Goal: Information Seeking & Learning: Understand process/instructions

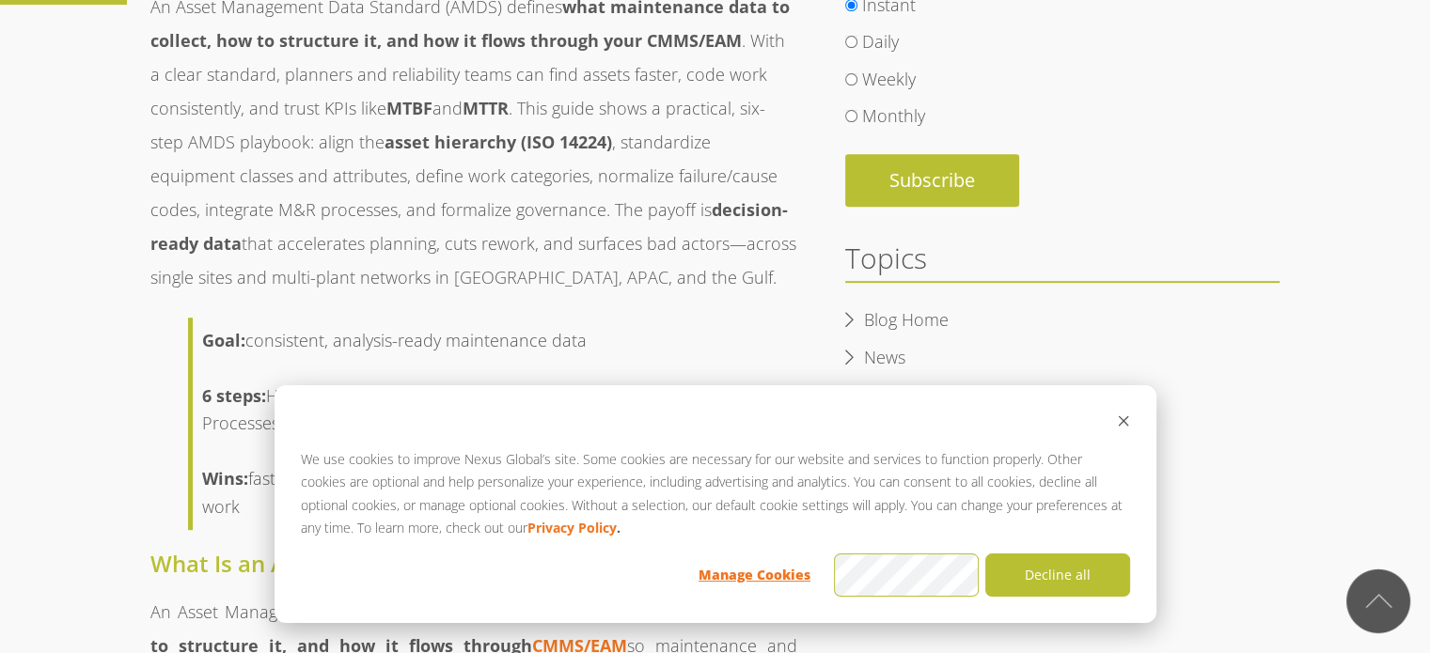
scroll to position [751, 0]
click at [1124, 428] on icon "Dismiss cookie banner" at bounding box center [1123, 421] width 13 height 13
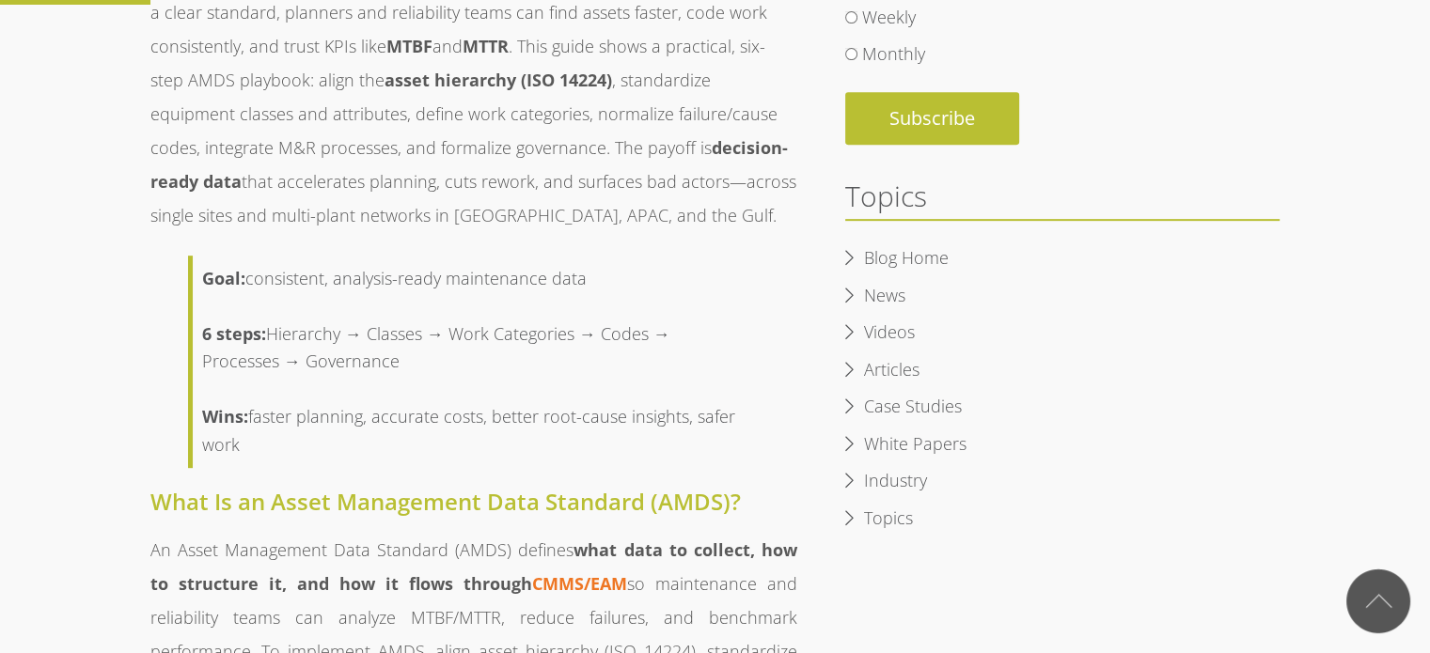
scroll to position [939, 0]
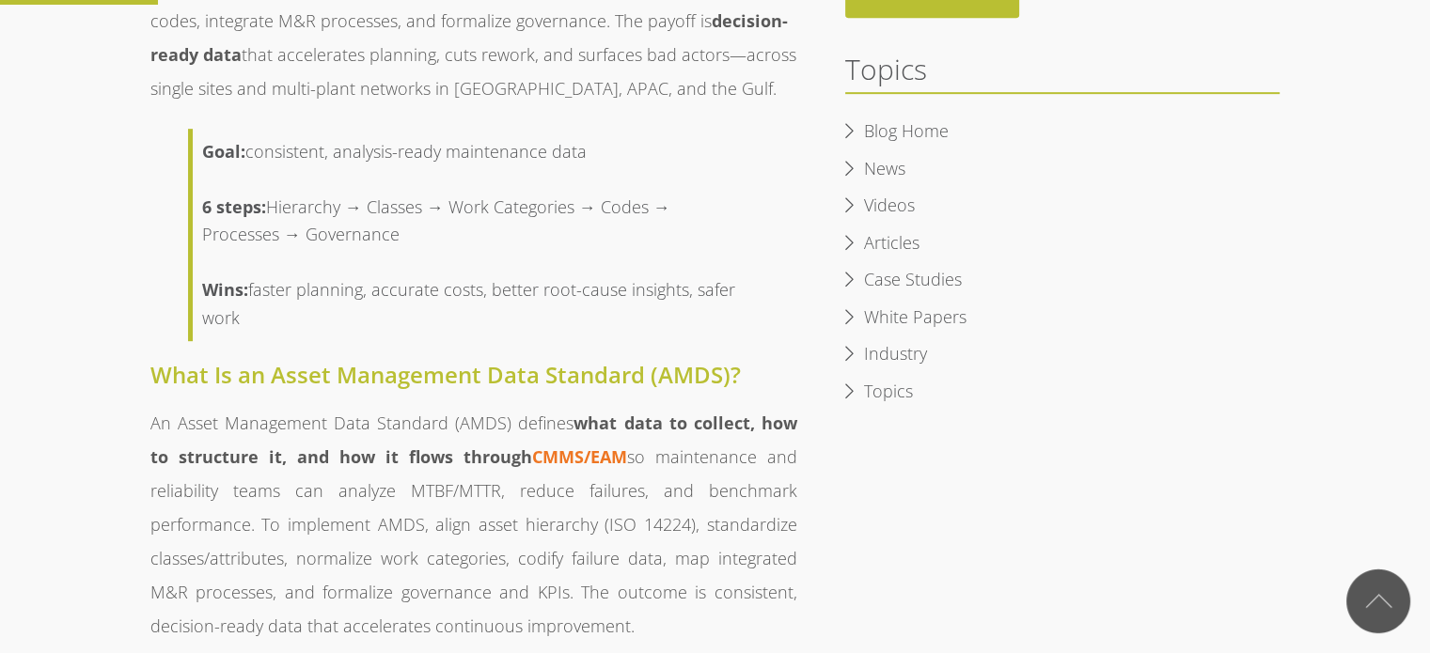
drag, startPoint x: 425, startPoint y: 243, endPoint x: 470, endPoint y: 248, distance: 45.4
click at [464, 248] on blockquote "Goal: consistent, analysis-ready maintenance data 6 steps: Hierarchy → Classes …" at bounding box center [474, 235] width 572 height 213
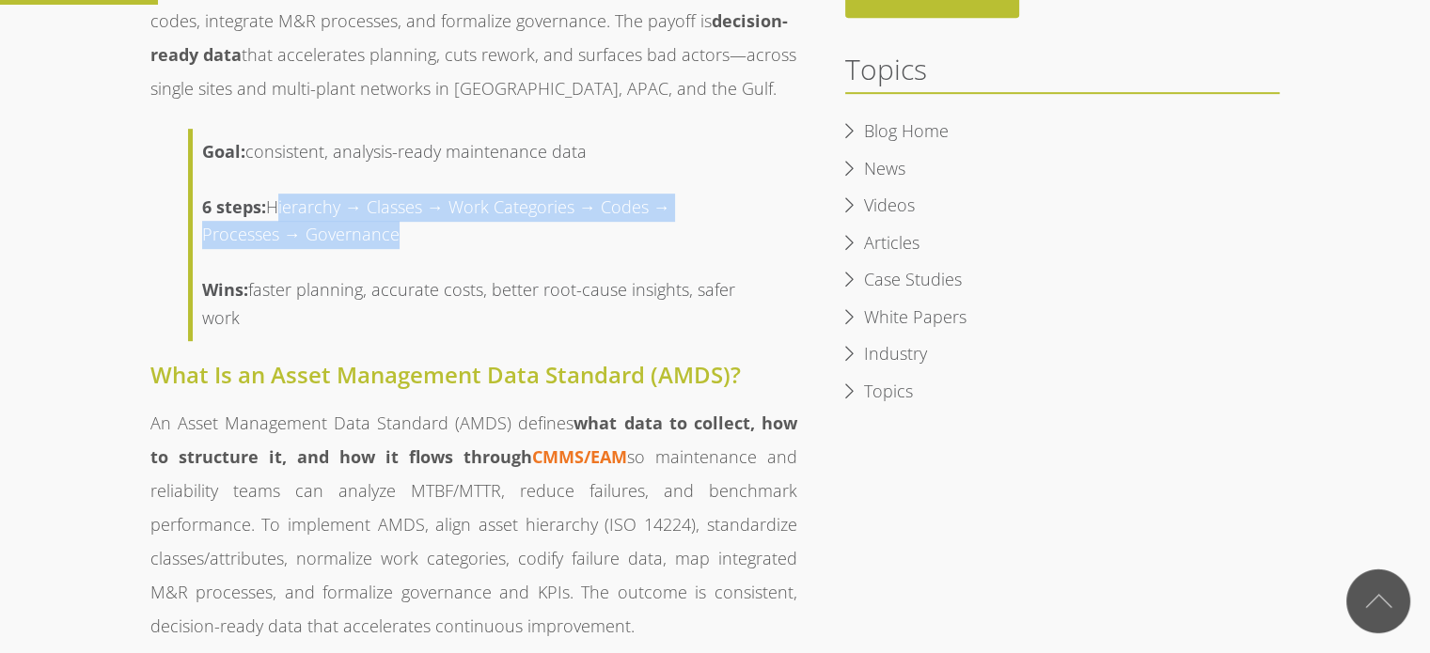
click at [471, 248] on blockquote "Goal: consistent, analysis-ready maintenance data 6 steps: Hierarchy → Classes …" at bounding box center [474, 235] width 572 height 213
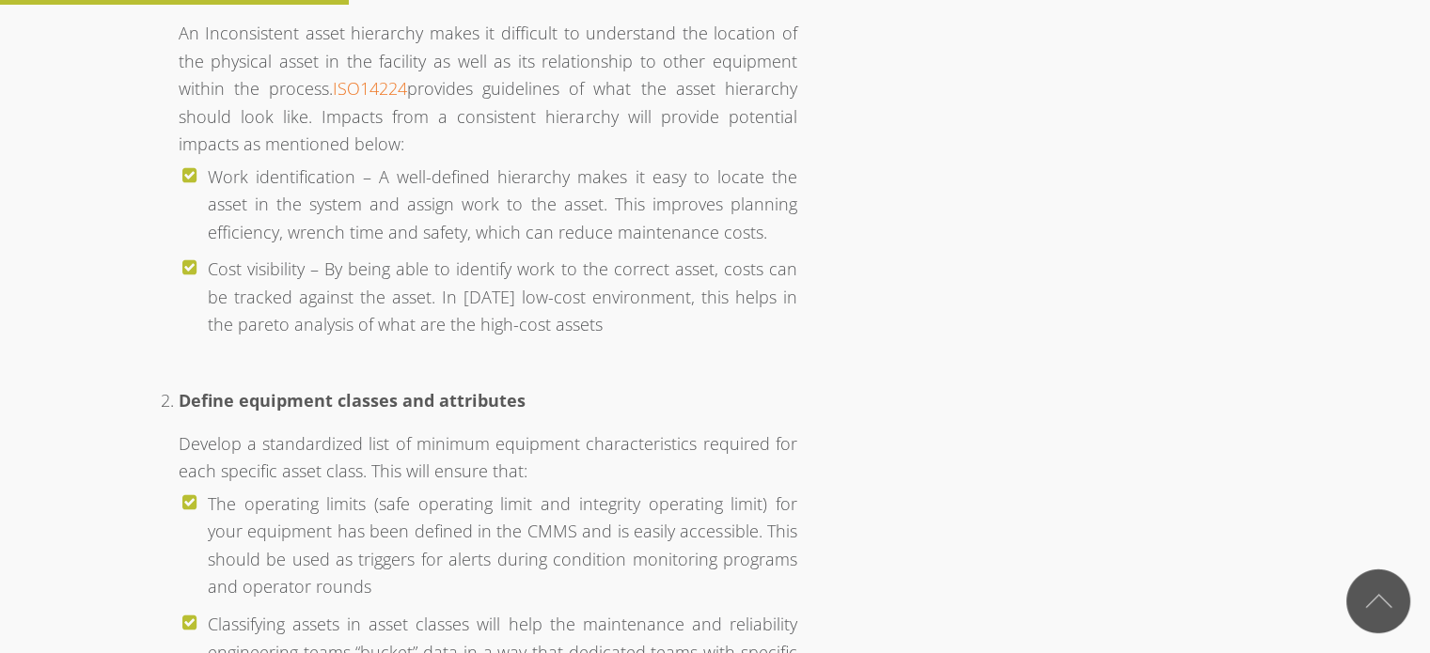
scroll to position [2443, 0]
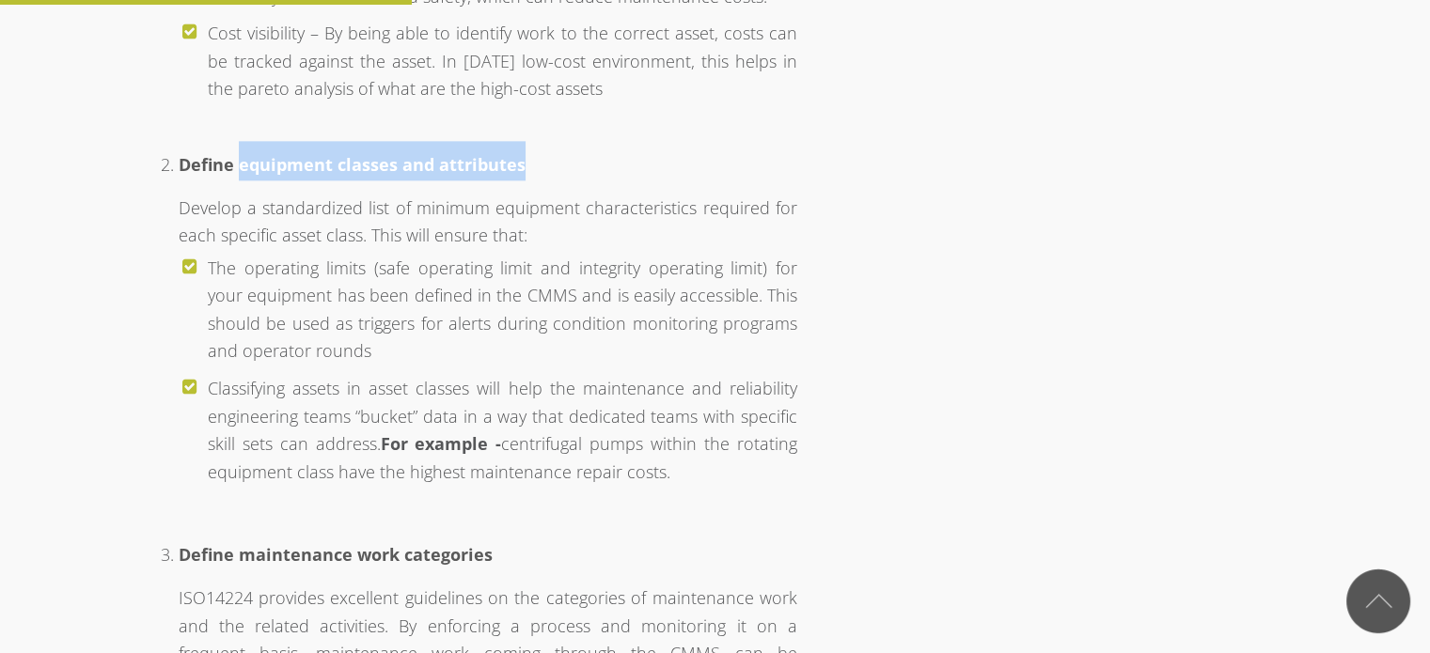
drag, startPoint x: 237, startPoint y: 157, endPoint x: 505, endPoint y: 176, distance: 268.6
click at [505, 176] on h3 "Define equipment classes and attributes" at bounding box center [488, 160] width 619 height 39
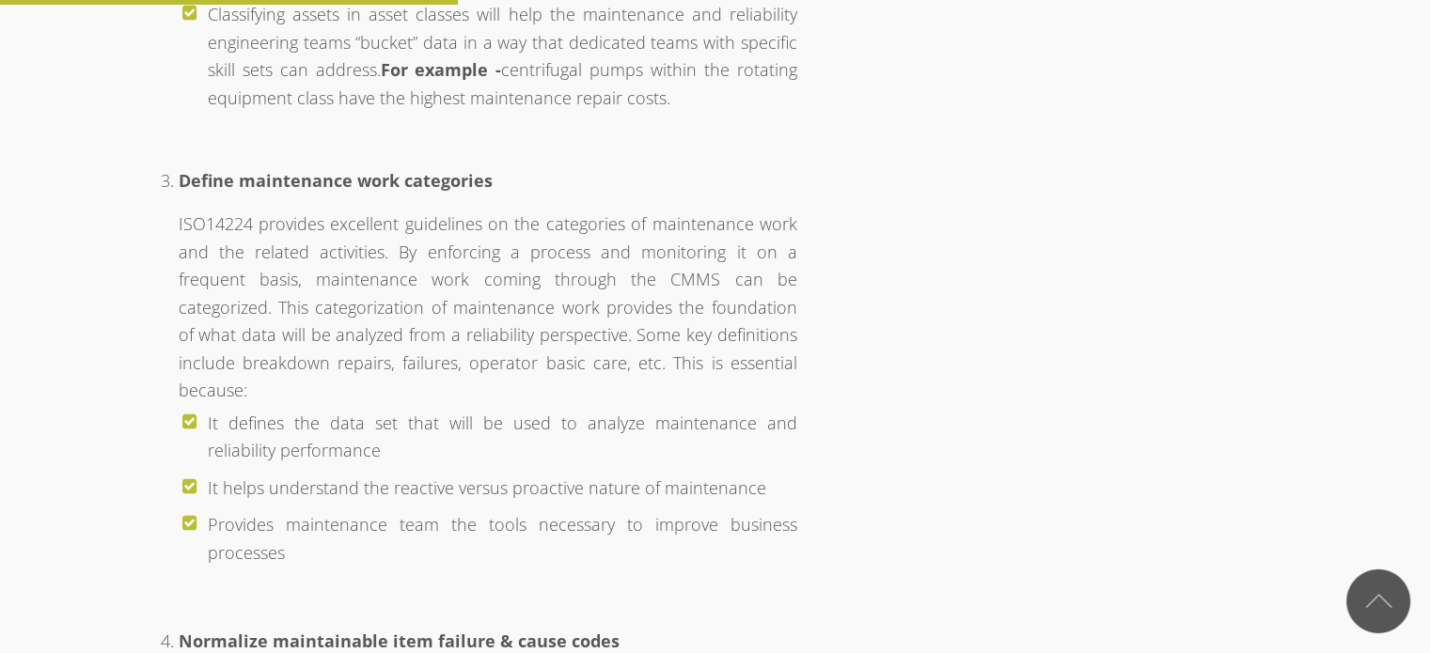
scroll to position [2819, 0]
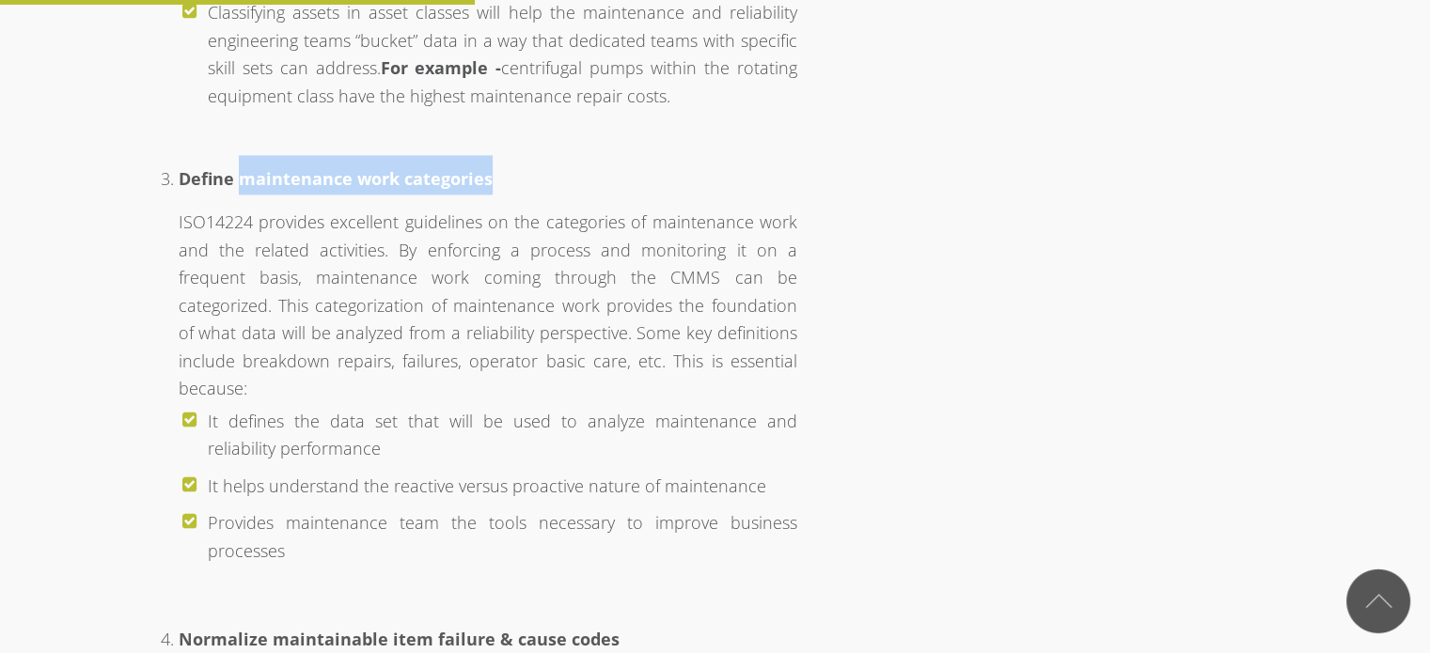
drag, startPoint x: 325, startPoint y: 182, endPoint x: 495, endPoint y: 184, distance: 170.2
click at [495, 184] on h3 "Define maintenance work categories" at bounding box center [488, 174] width 619 height 39
click at [496, 184] on h3 "Define maintenance work categories" at bounding box center [488, 174] width 619 height 39
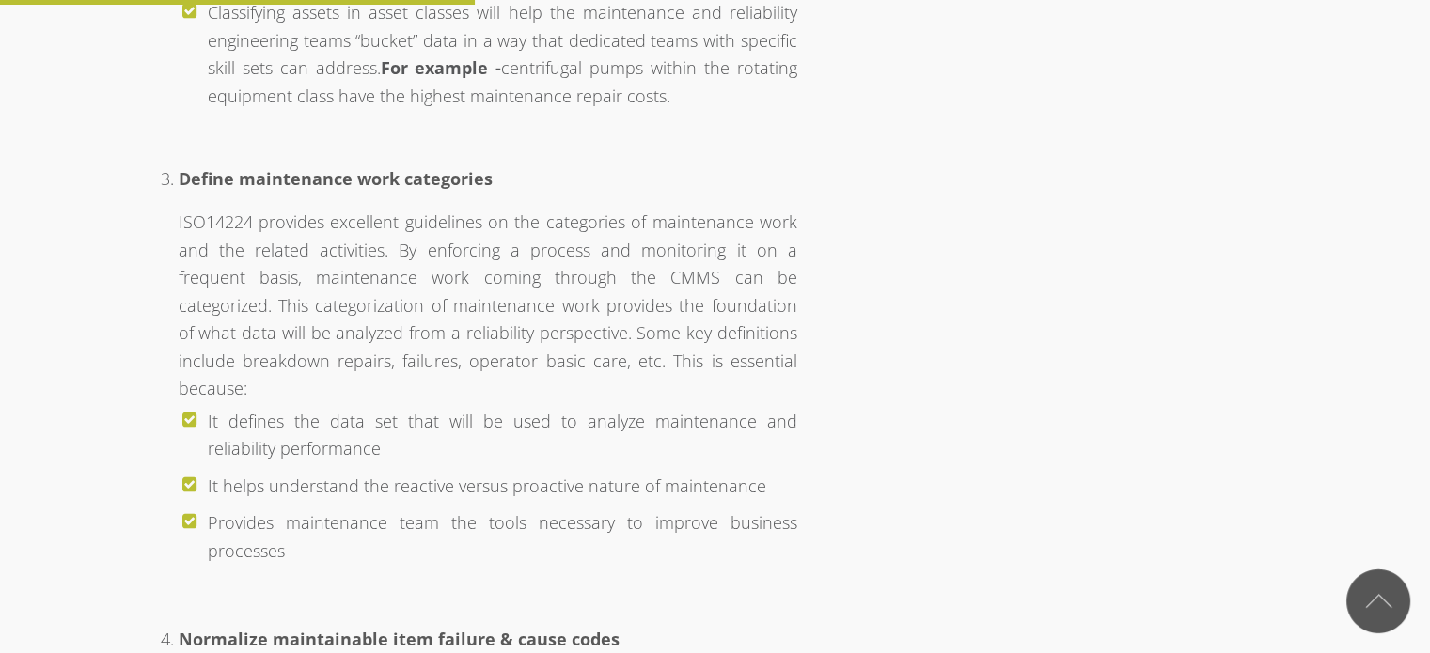
drag, startPoint x: 267, startPoint y: 225, endPoint x: 745, endPoint y: 358, distance: 495.9
click at [745, 356] on li "Define maintenance work categories ISO14224 provides excellent guidelines on th…" at bounding box center [488, 359] width 619 height 447
click at [744, 359] on li "Define maintenance work categories ISO14224 provides excellent guidelines on th…" at bounding box center [488, 359] width 619 height 447
click at [698, 403] on li "It defines the data set that will be used to analyze maintenance and reliabilit…" at bounding box center [502, 435] width 589 height 65
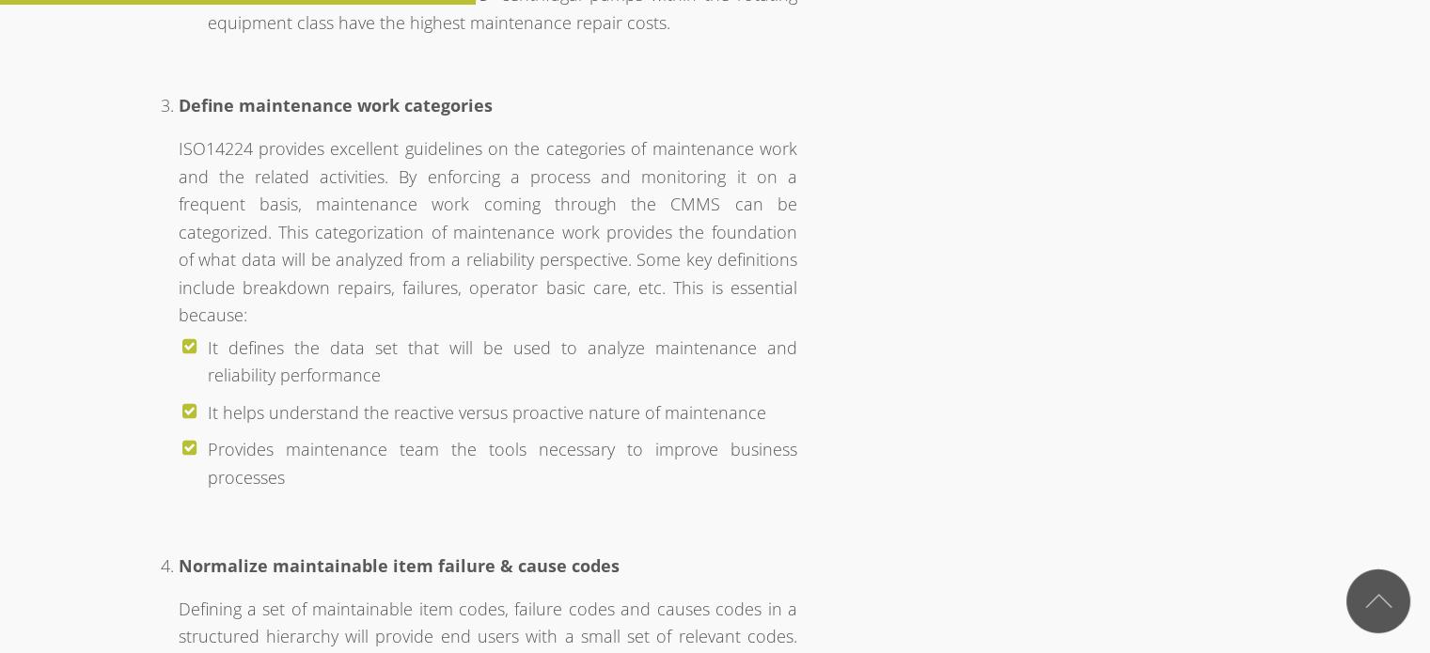
scroll to position [3007, 0]
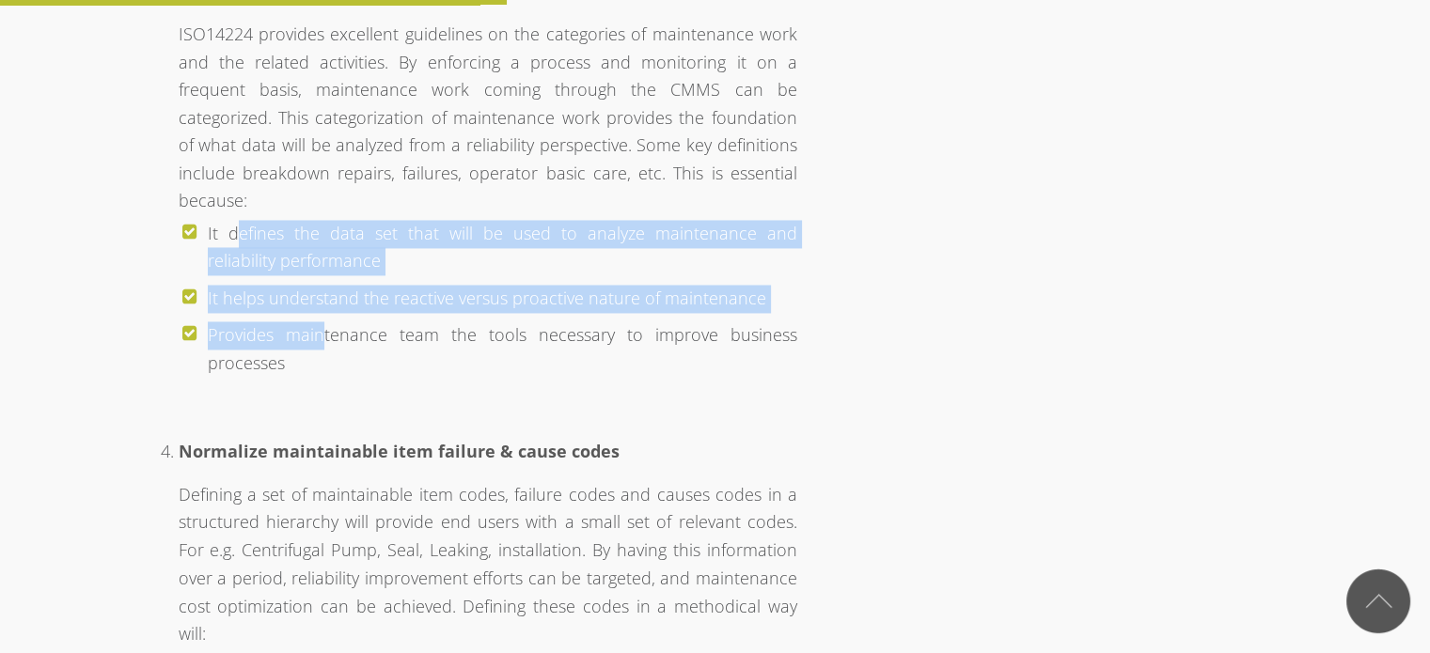
drag, startPoint x: 322, startPoint y: 316, endPoint x: 229, endPoint y: 195, distance: 152.3
click at [229, 215] on ul "It defines the data set that will be used to analyze maintenance and reliabilit…" at bounding box center [488, 298] width 619 height 167
click at [288, 229] on li "It defines the data set that will be used to analyze maintenance and reliabilit…" at bounding box center [502, 247] width 589 height 65
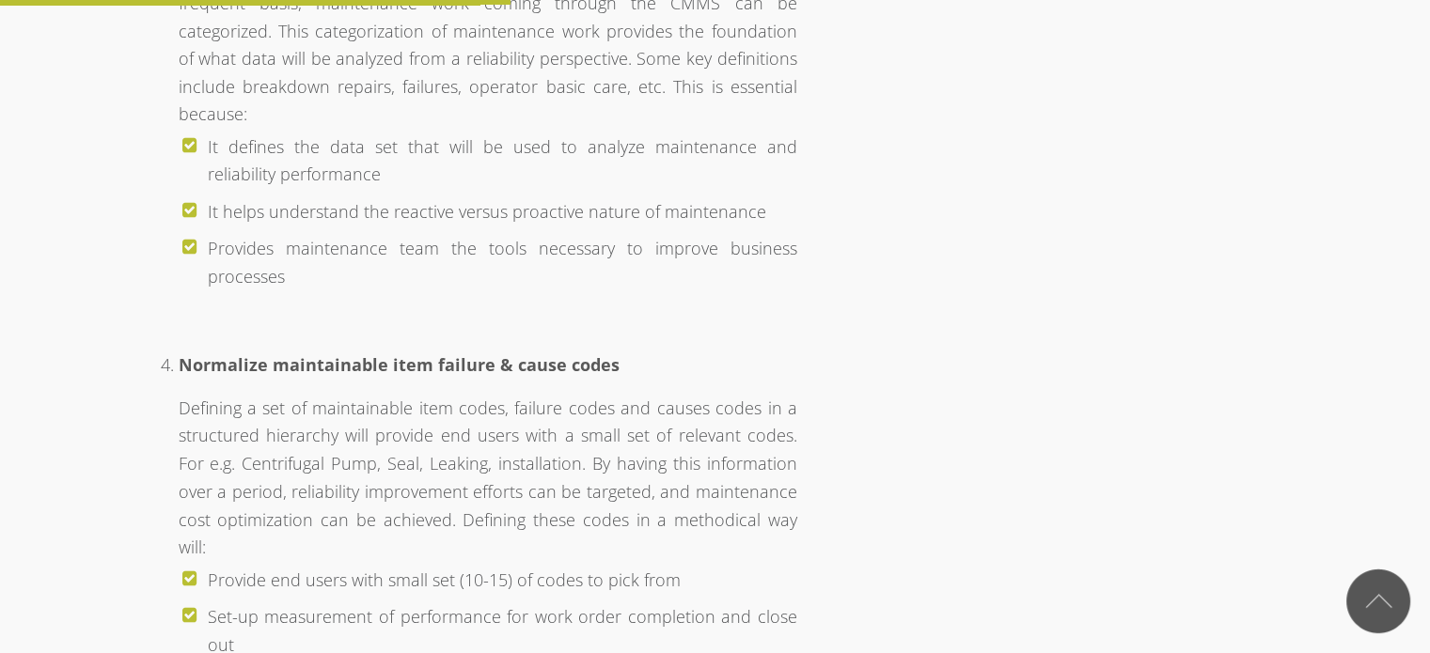
scroll to position [3195, 0]
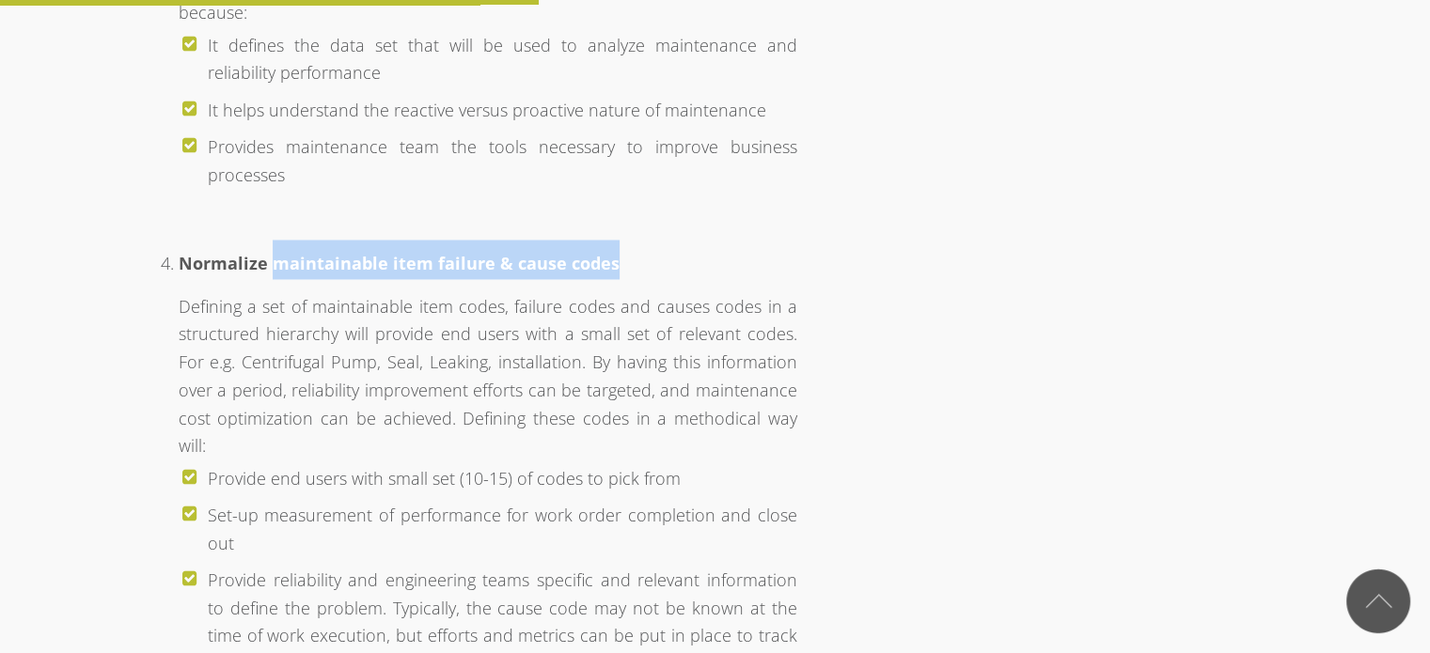
drag, startPoint x: 317, startPoint y: 225, endPoint x: 677, endPoint y: 247, distance: 360.7
click at [677, 247] on h3 "Normalize maintainable item failure & cause codes" at bounding box center [488, 259] width 619 height 39
click at [680, 247] on h3 "Normalize maintainable item failure & cause codes" at bounding box center [488, 259] width 619 height 39
drag, startPoint x: 335, startPoint y: 230, endPoint x: 613, endPoint y: 240, distance: 278.4
click at [613, 241] on h3 "Normalize maintainable item failure & cause codes" at bounding box center [488, 259] width 619 height 39
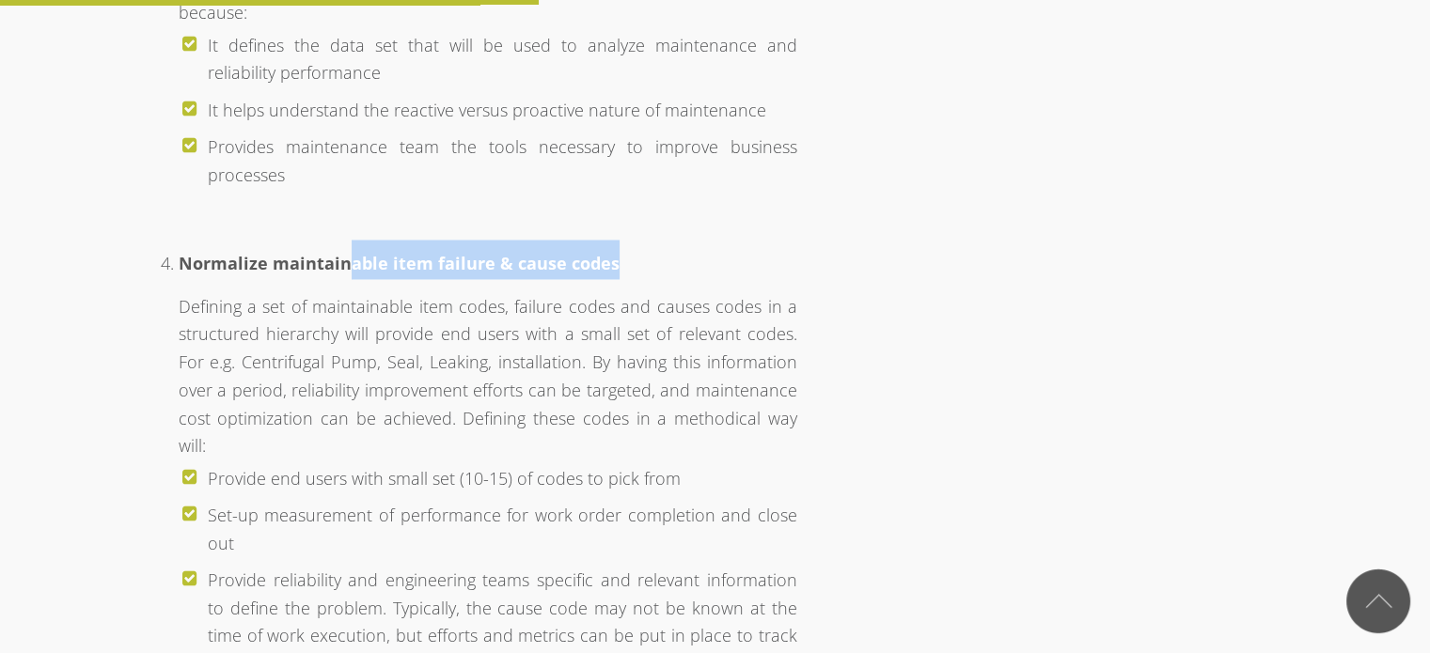
click at [613, 240] on h3 "Normalize maintainable item failure & cause codes" at bounding box center [488, 259] width 619 height 39
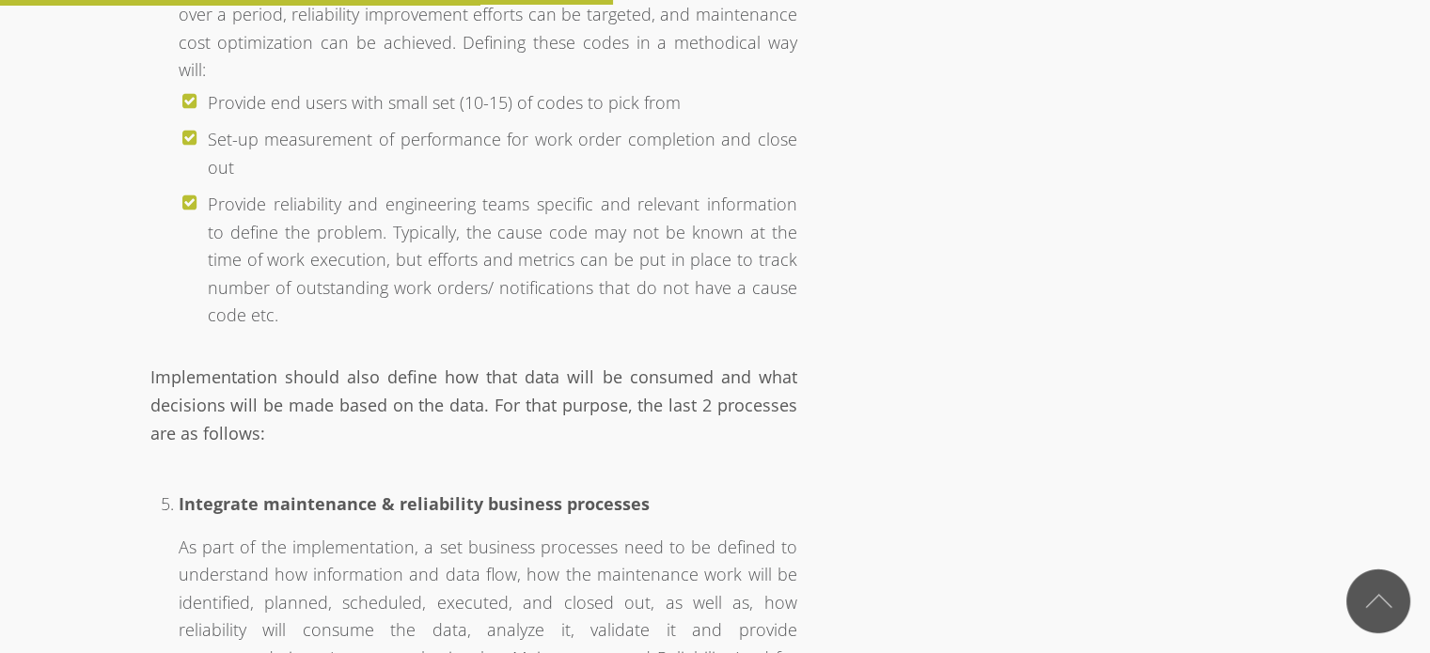
scroll to position [3853, 0]
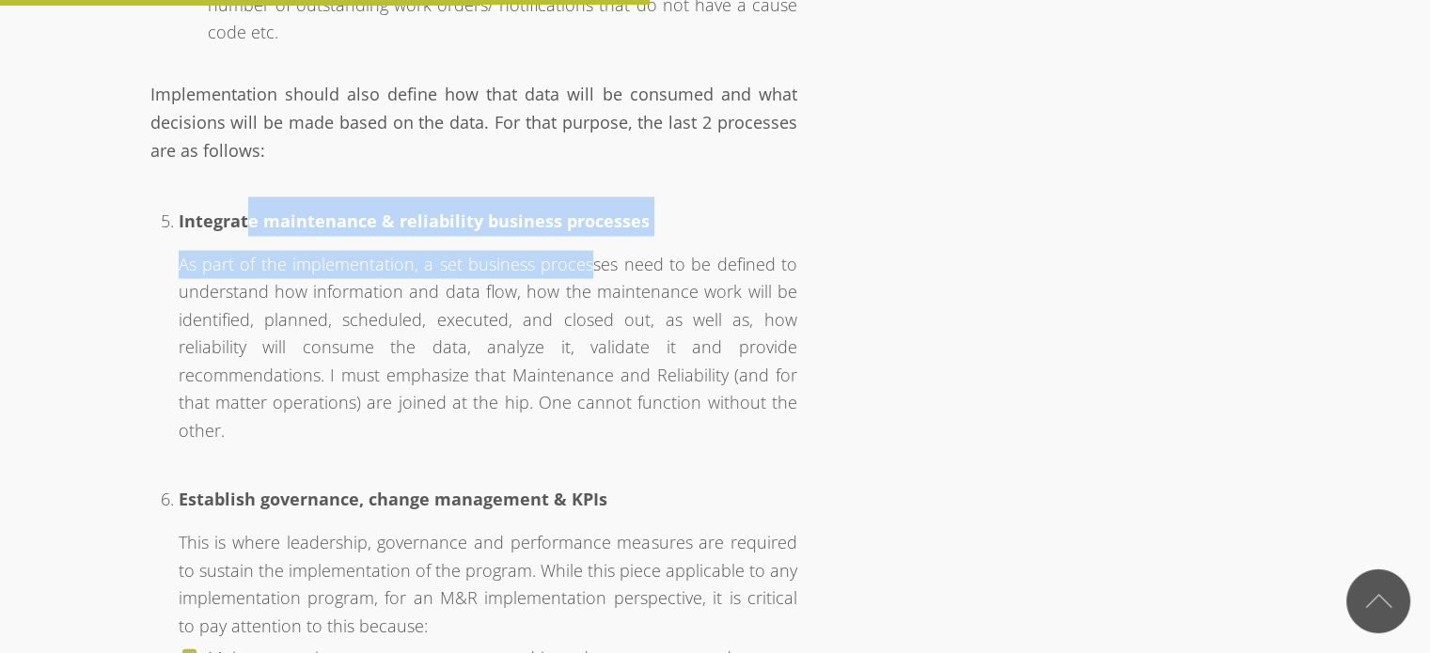
drag, startPoint x: 293, startPoint y: 177, endPoint x: 601, endPoint y: 189, distance: 307.6
click at [586, 185] on li "Integrate maintenance & reliability business processes As part of the implement…" at bounding box center [488, 315] width 619 height 272
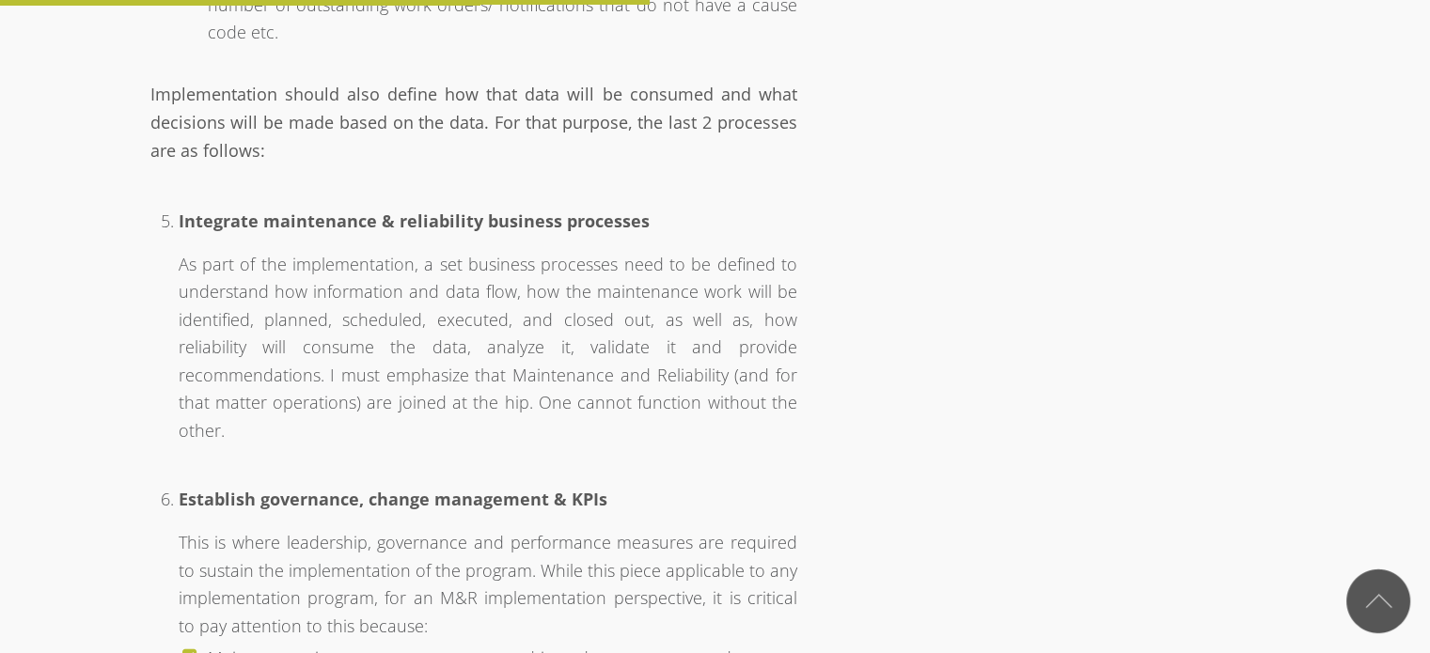
click at [601, 189] on li "Integrate maintenance & reliability business processes As part of the implement…" at bounding box center [488, 315] width 619 height 272
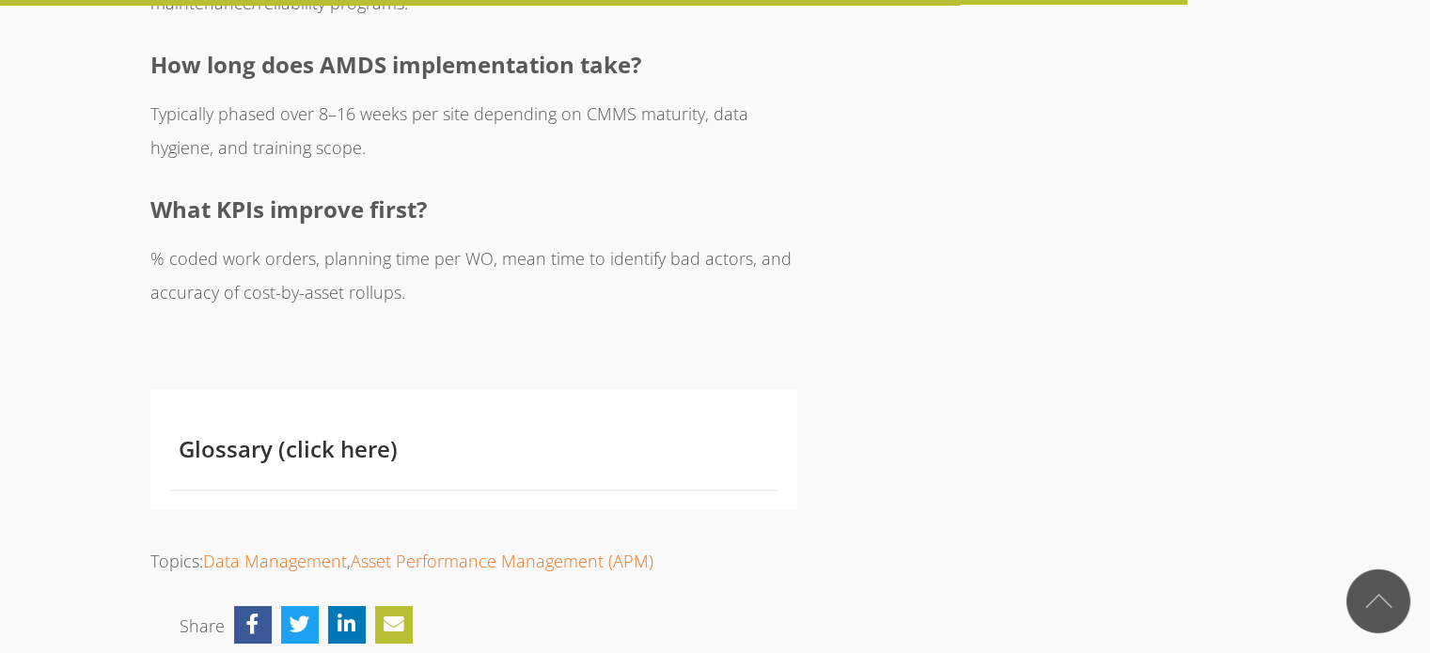
scroll to position [7050, 0]
